Goal: Information Seeking & Learning: Get advice/opinions

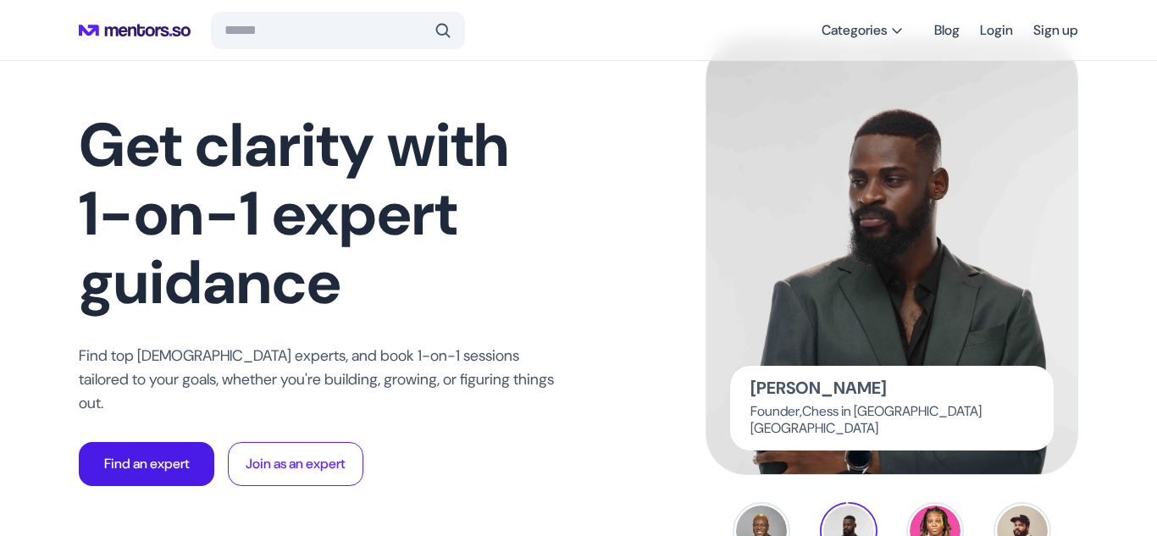
click at [183, 459] on p "Find an expert" at bounding box center [147, 464] width 86 height 20
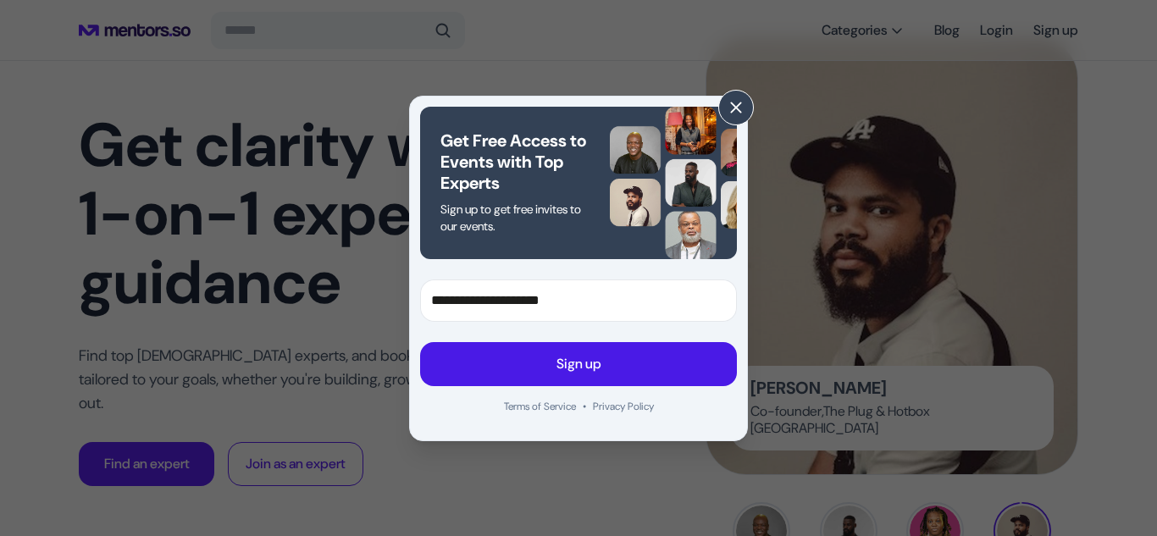
type input "**********"
click at [574, 380] on button "Sign up" at bounding box center [578, 364] width 317 height 44
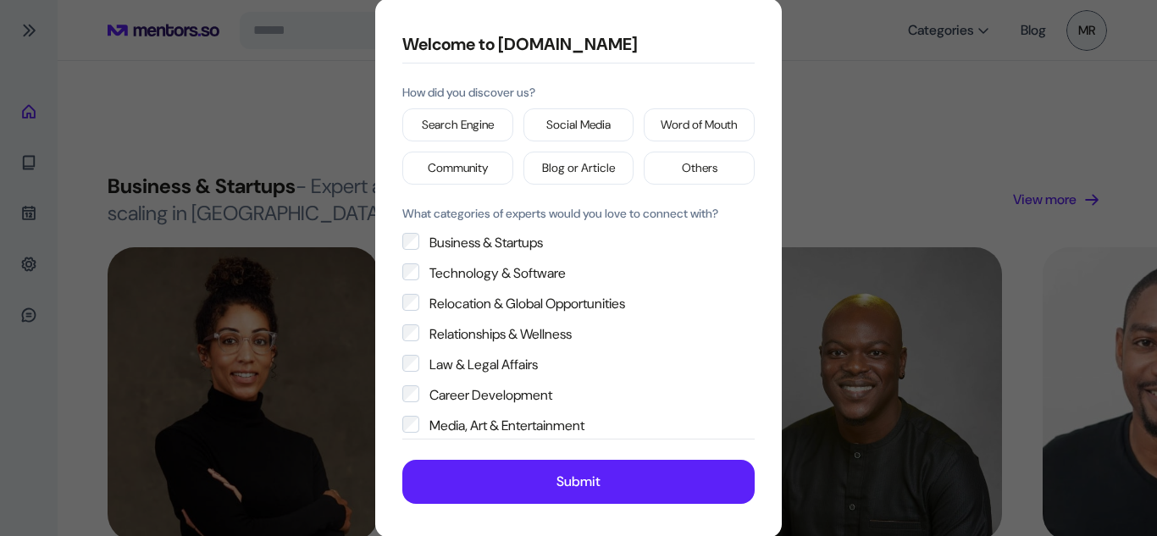
click at [590, 122] on p "Social Media" at bounding box center [579, 125] width 64 height 18
click at [420, 264] on label "Business & Startups" at bounding box center [578, 274] width 352 height 20
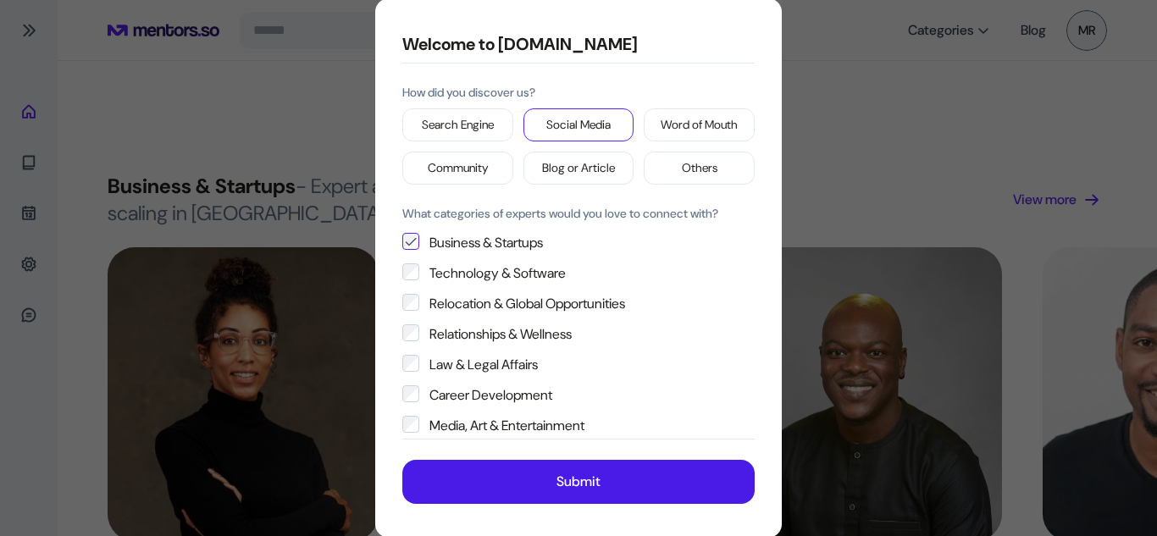
click at [504, 479] on button "Submit" at bounding box center [578, 482] width 352 height 44
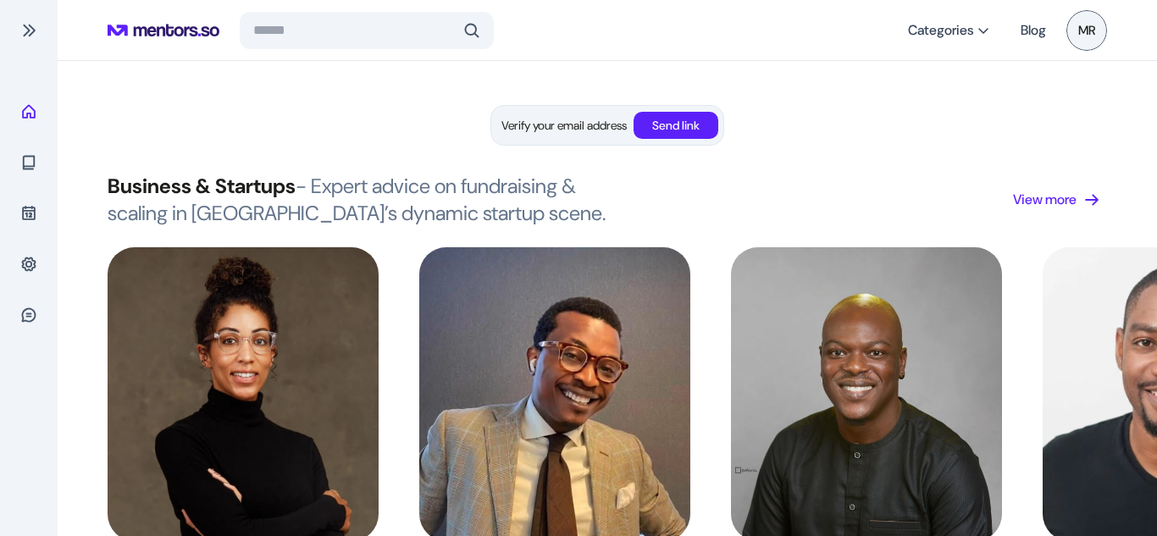
click at [679, 126] on p "Send link" at bounding box center [675, 126] width 47 height 18
click at [867, 209] on div "Business & Startups - Expert advice on fundraising & scaling in [GEOGRAPHIC_DAT…" at bounding box center [608, 200] width 1000 height 54
click at [643, 126] on button "Send link" at bounding box center [676, 125] width 85 height 27
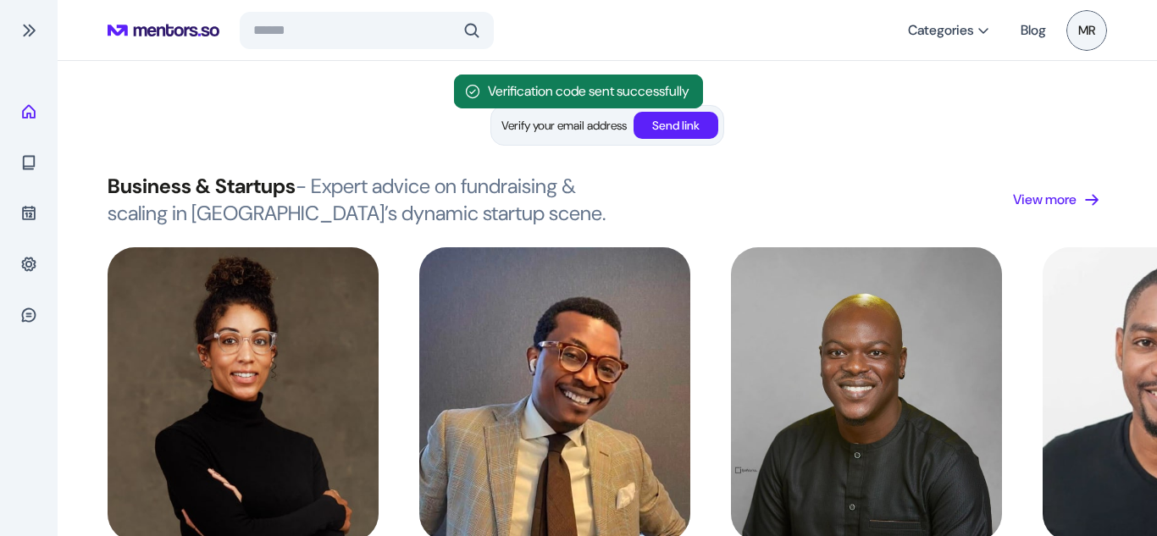
click at [658, 125] on p "Send link" at bounding box center [675, 126] width 47 height 18
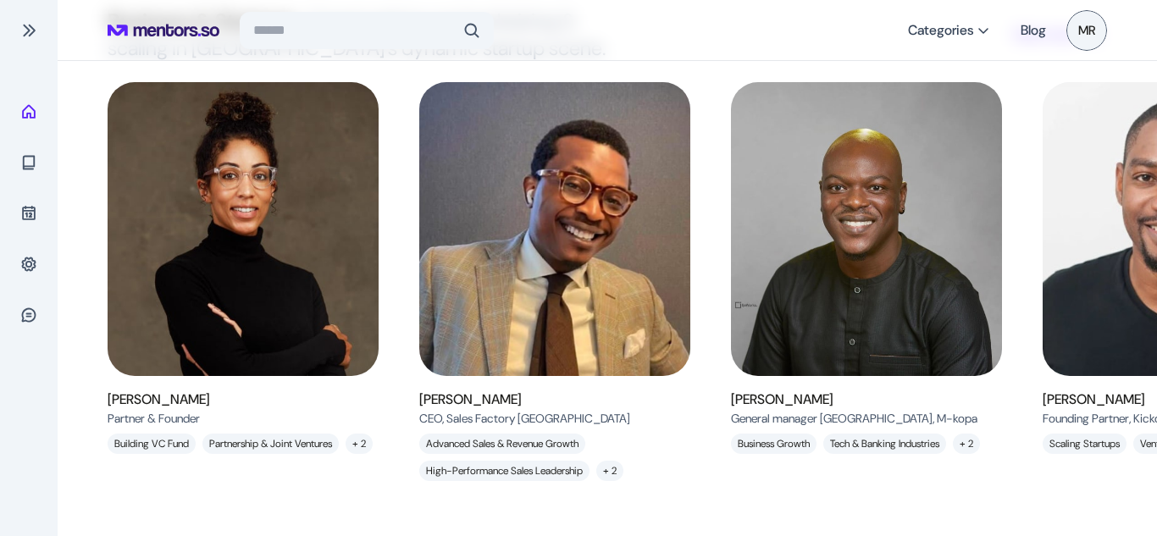
scroll to position [167, 0]
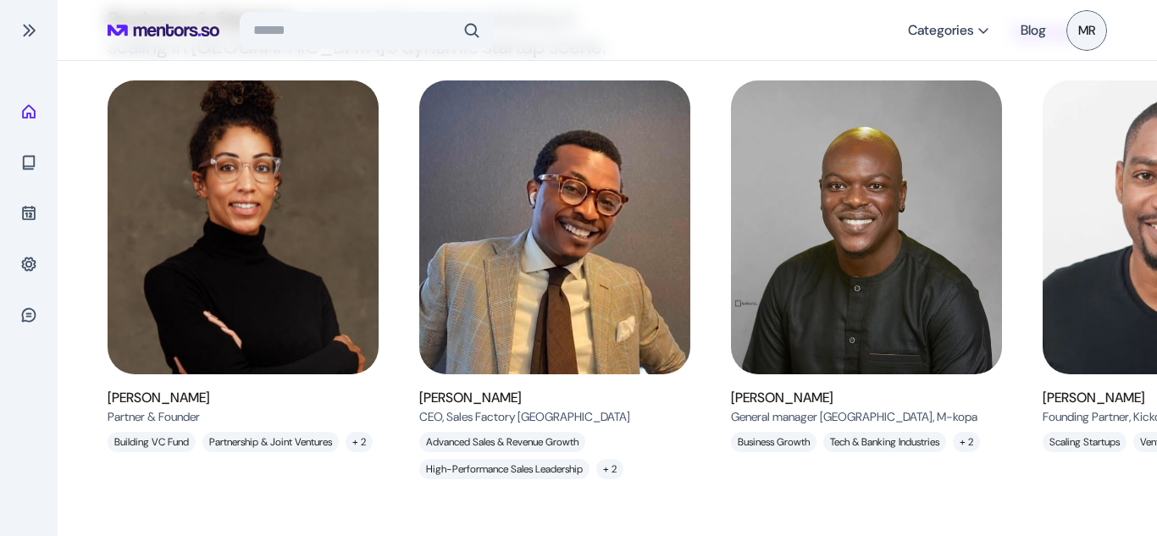
click at [239, 191] on img at bounding box center [243, 227] width 305 height 330
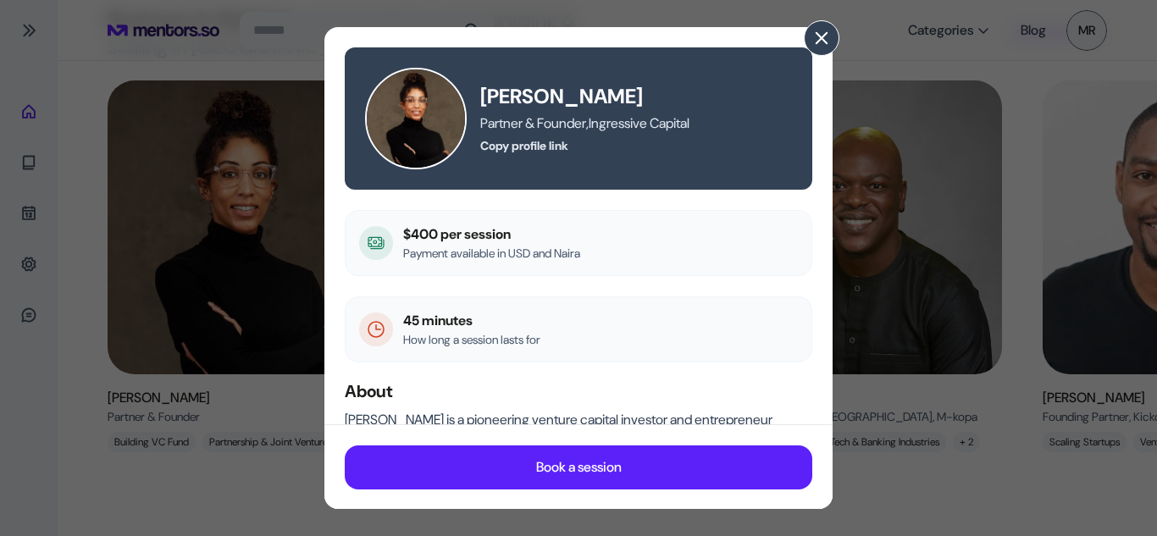
click at [820, 36] on span at bounding box center [822, 38] width 19 height 19
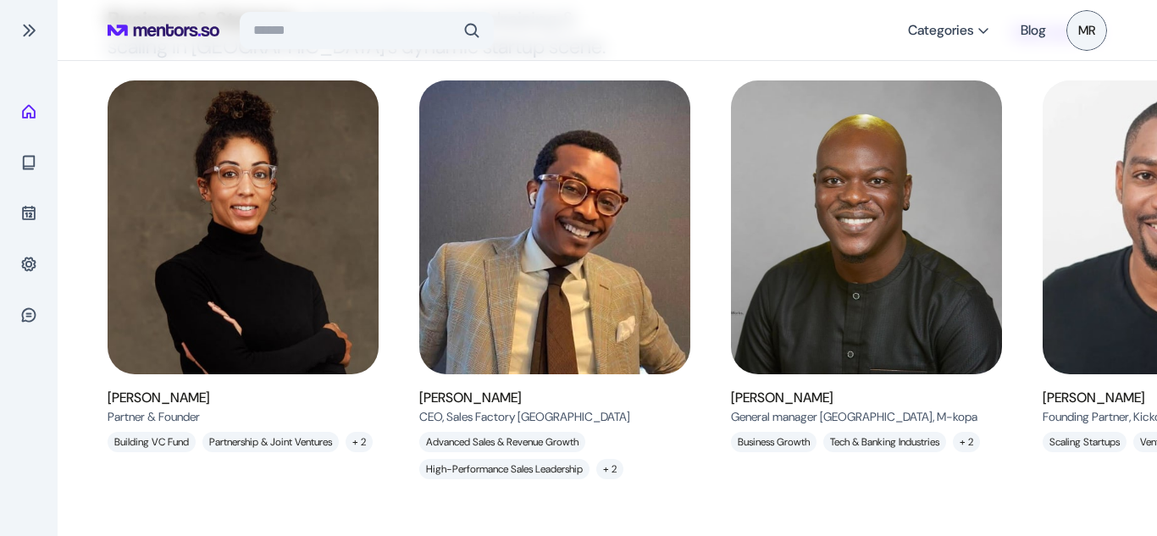
click at [889, 194] on img at bounding box center [866, 227] width 305 height 330
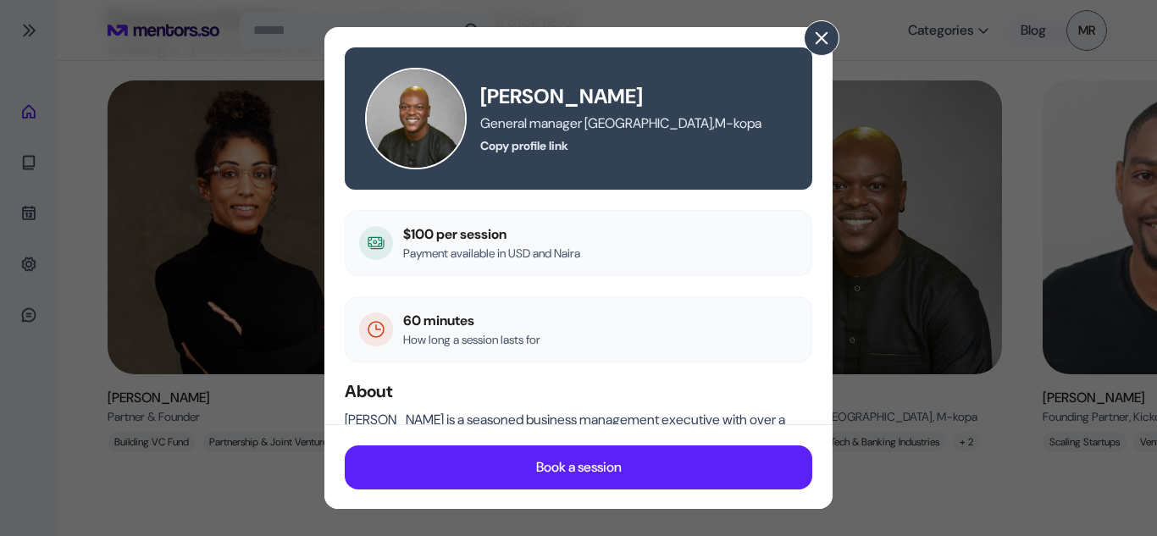
click at [830, 42] on span at bounding box center [822, 38] width 19 height 19
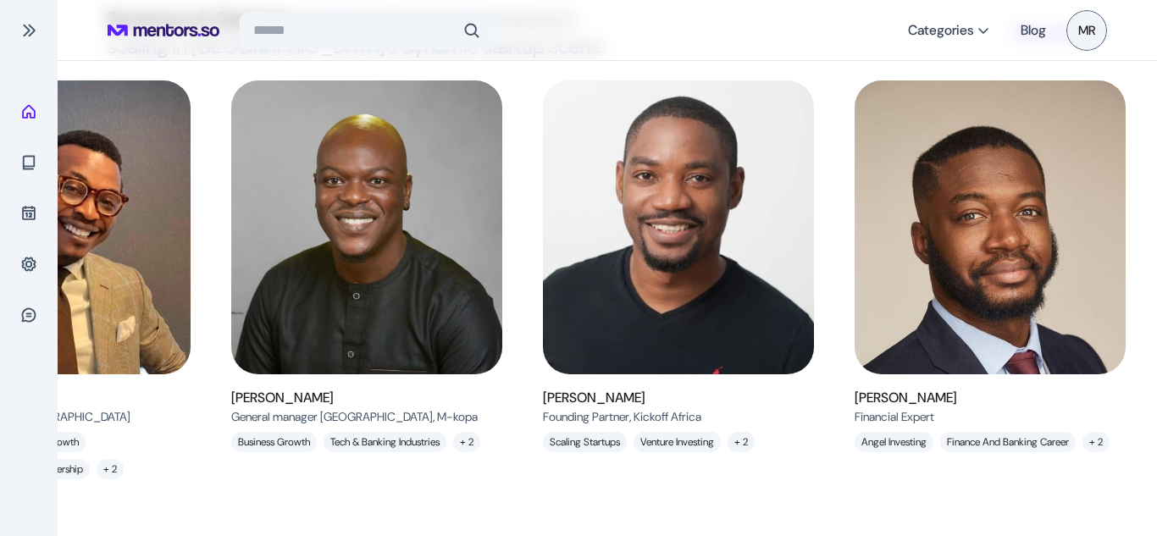
scroll to position [0, 529]
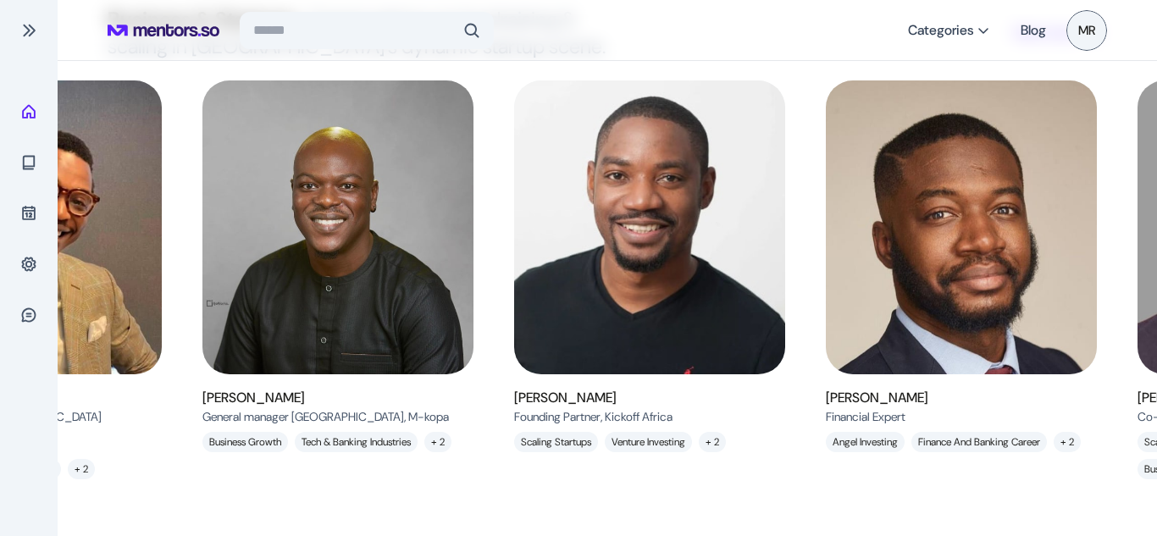
click at [991, 304] on img at bounding box center [961, 227] width 305 height 330
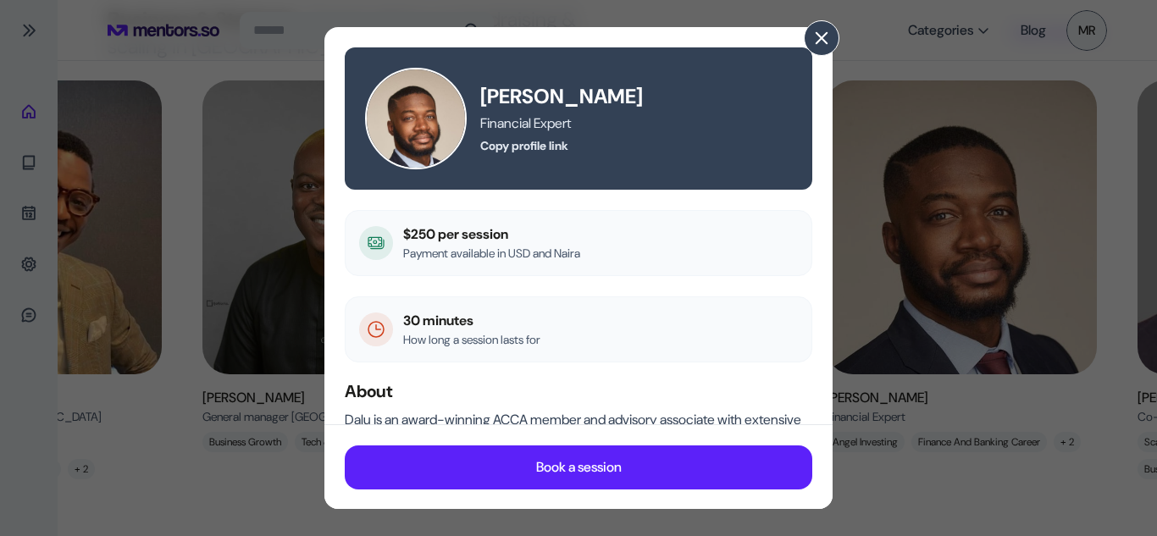
click at [826, 31] on span at bounding box center [822, 38] width 19 height 19
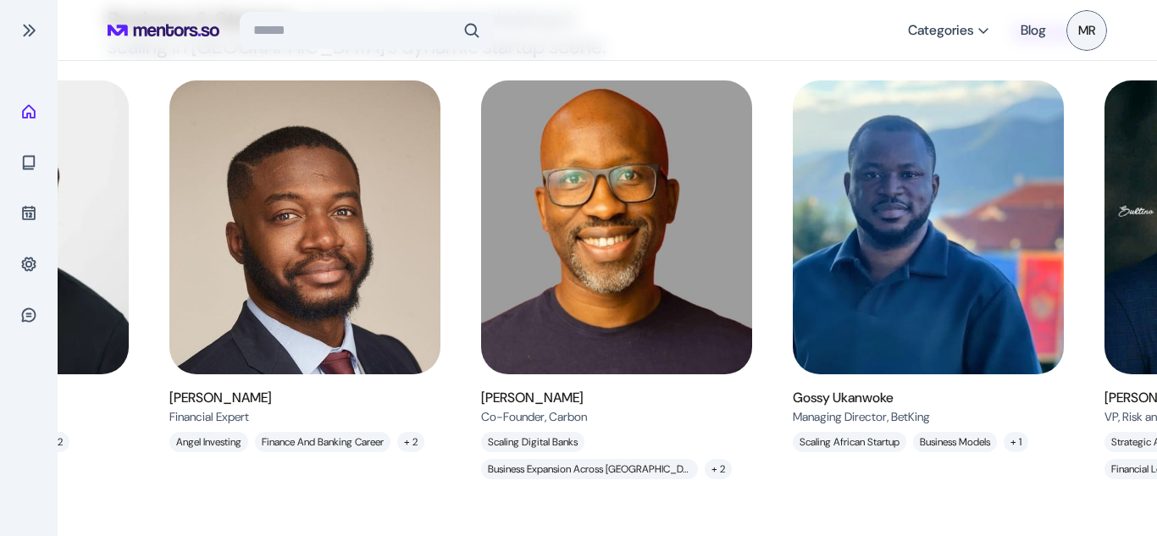
scroll to position [0, 1183]
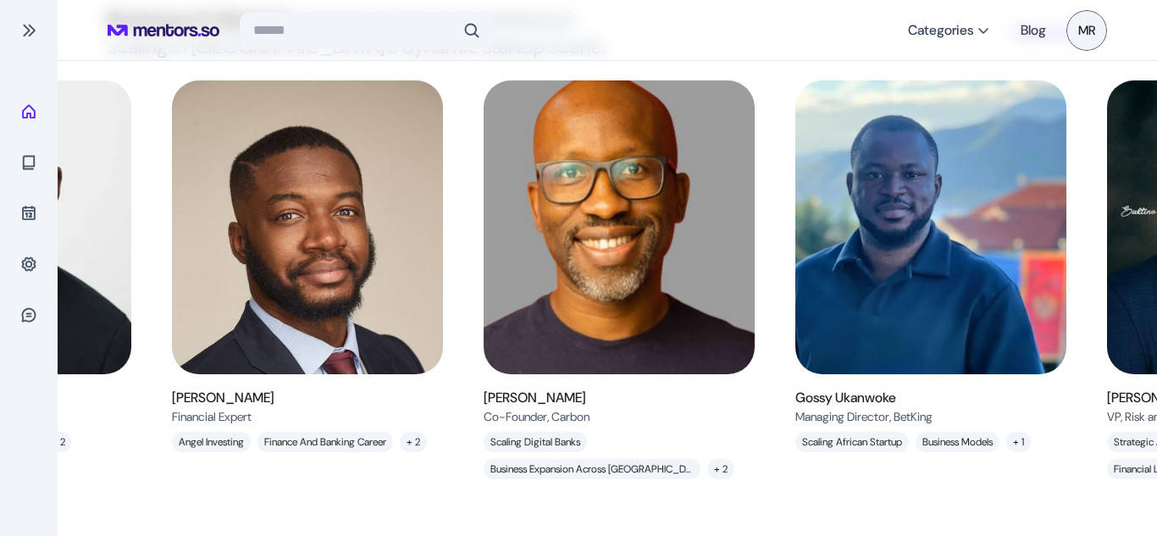
click at [558, 303] on img at bounding box center [619, 227] width 305 height 330
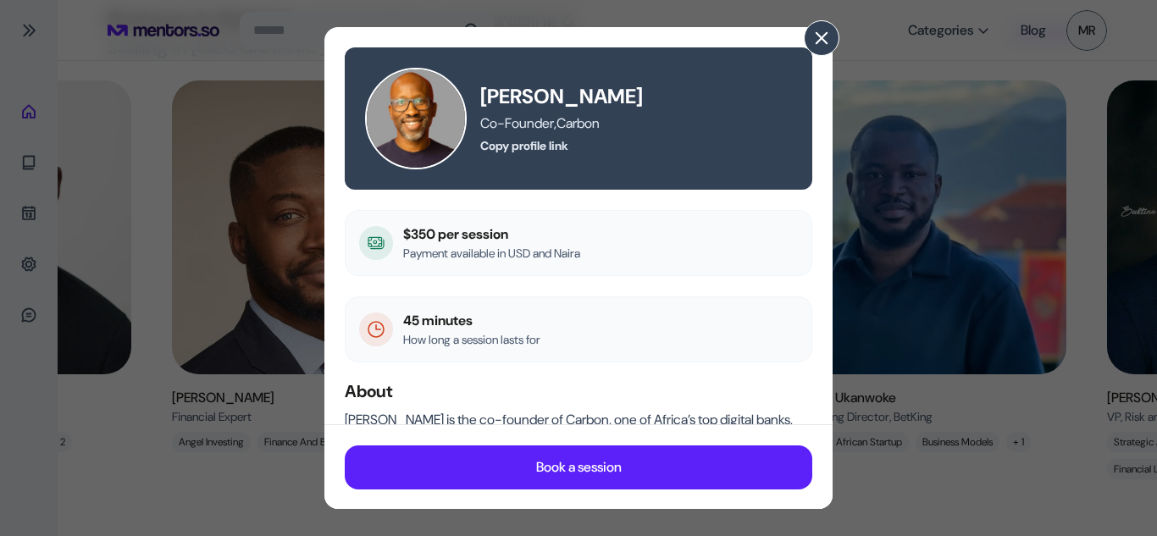
click at [808, 34] on button at bounding box center [822, 38] width 36 height 36
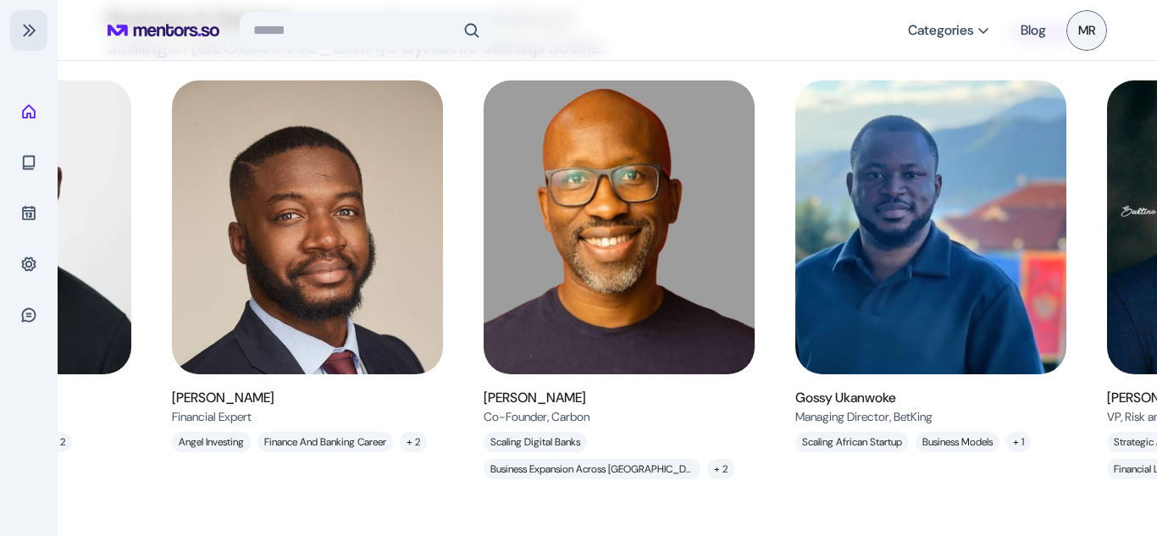
click at [36, 30] on span at bounding box center [28, 30] width 17 height 17
